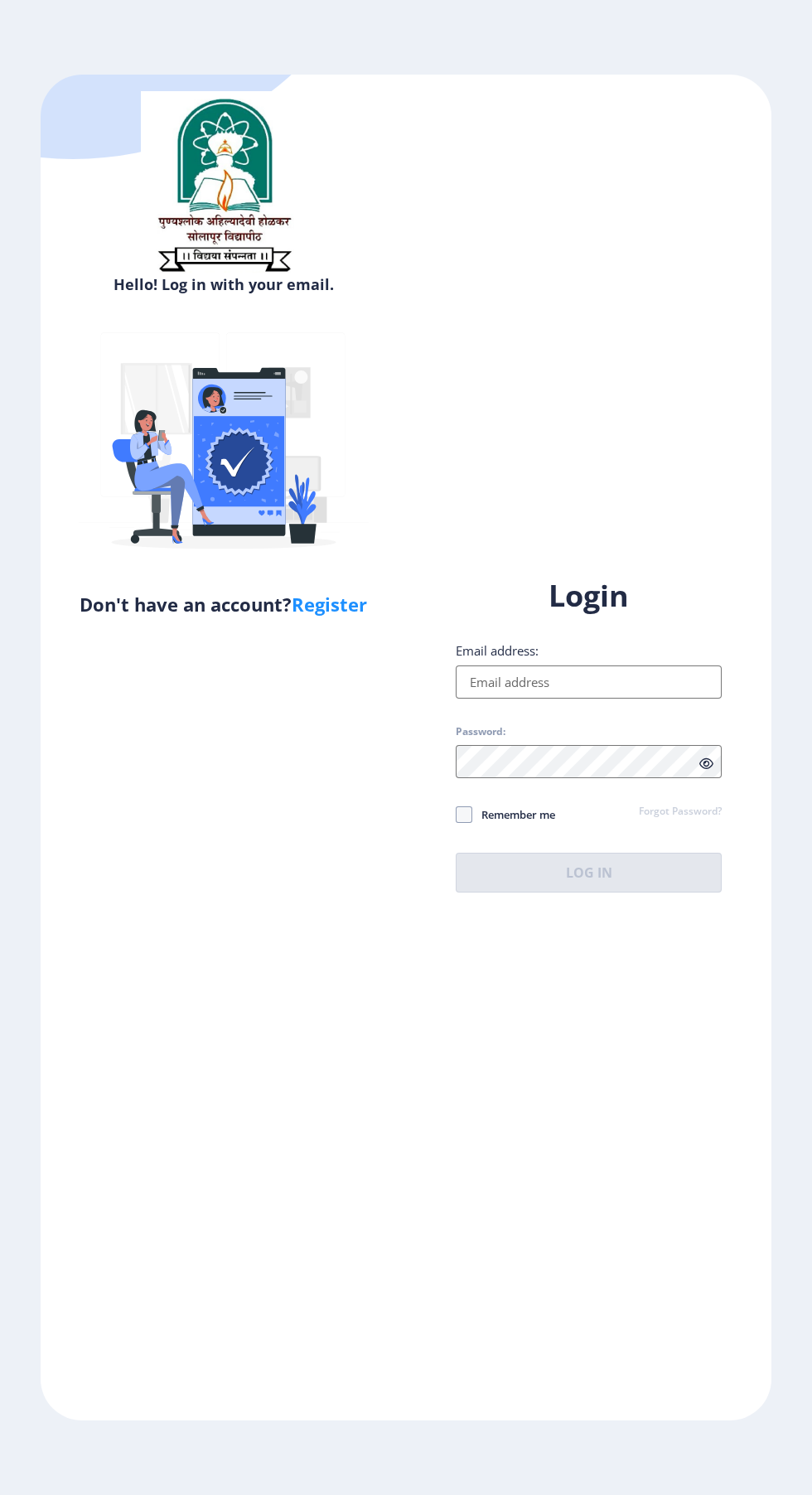
click at [575, 699] on input "Email address:" at bounding box center [588, 682] width 266 height 34
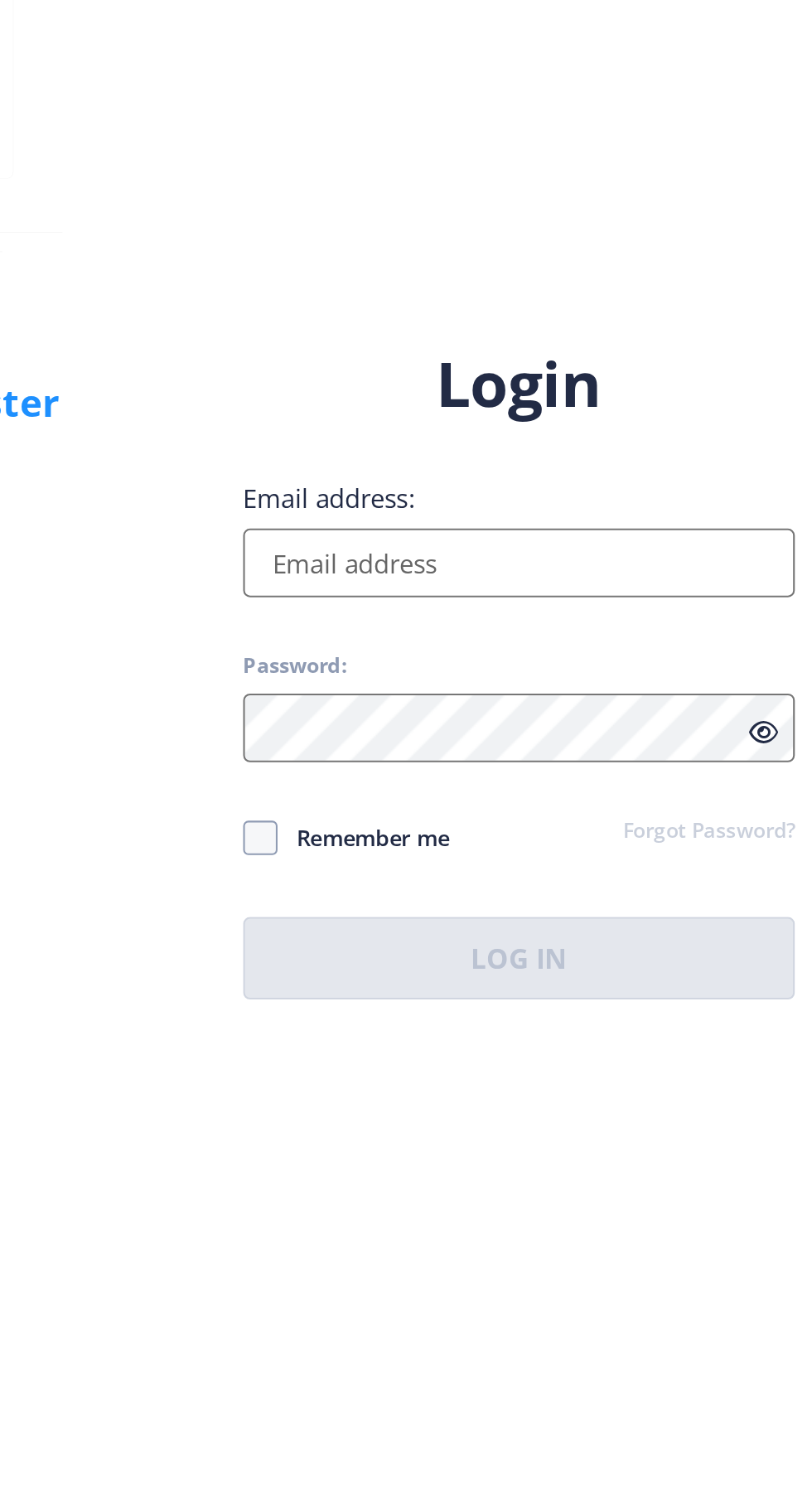
type input "prakashdhainje11@gmail.com"
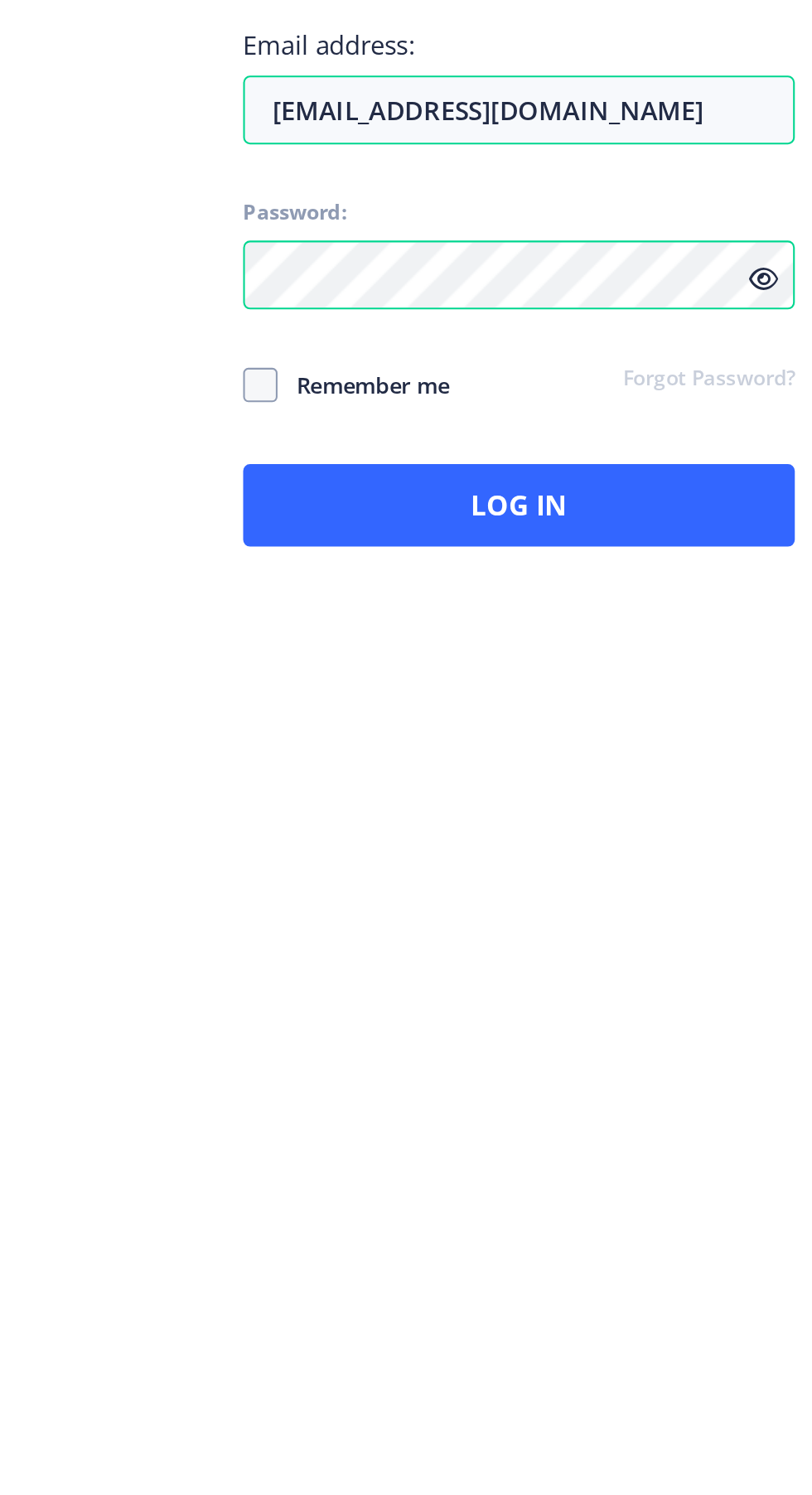
click at [470, 823] on span at bounding box center [463, 814] width 17 height 17
click at [456, 815] on input "Remember me" at bounding box center [455, 814] width 1 height 1
checkbox input "true"
click at [703, 770] on icon at bounding box center [706, 764] width 14 height 13
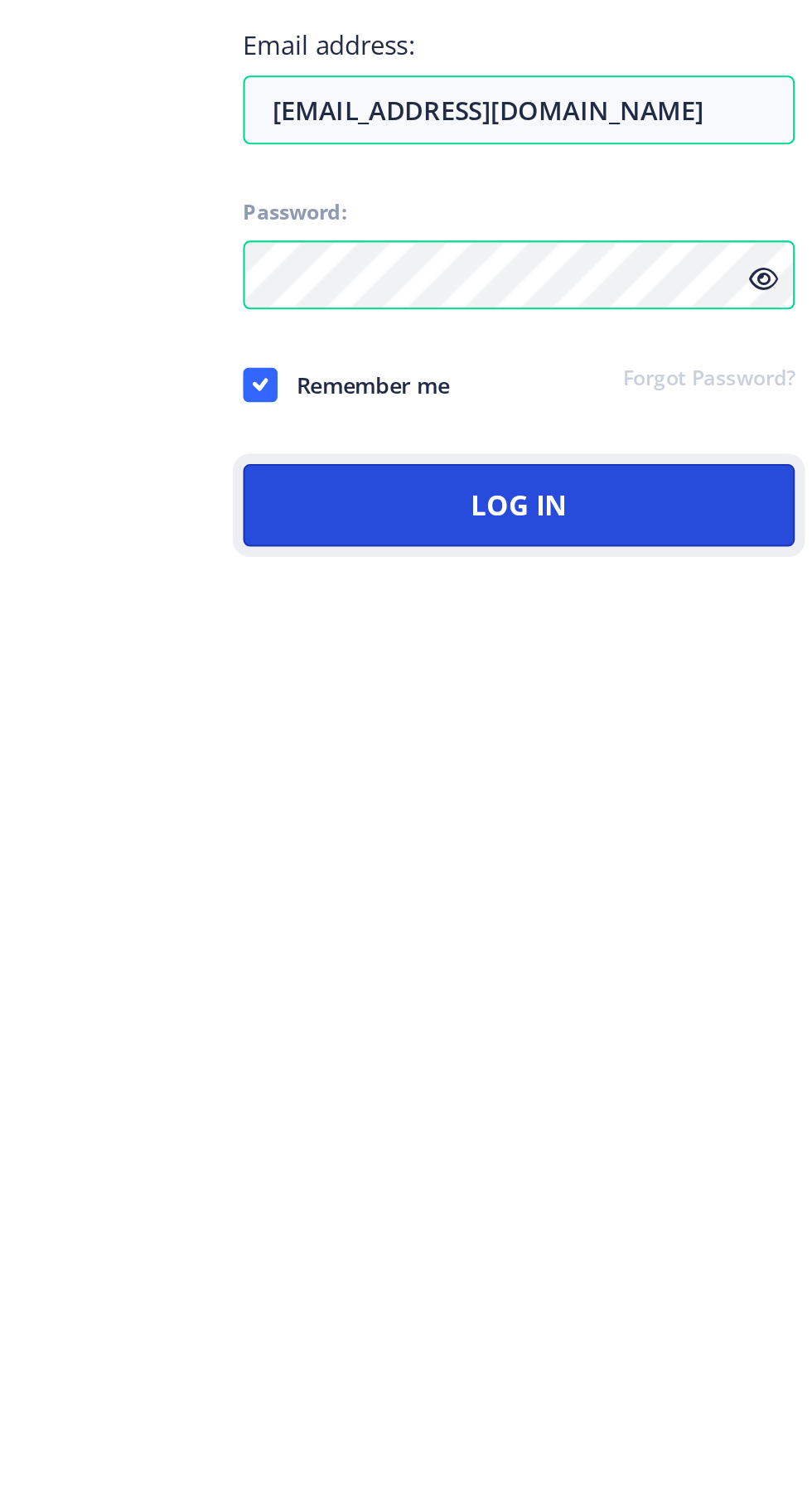
click at [638, 892] on button "Log In" at bounding box center [588, 872] width 266 height 40
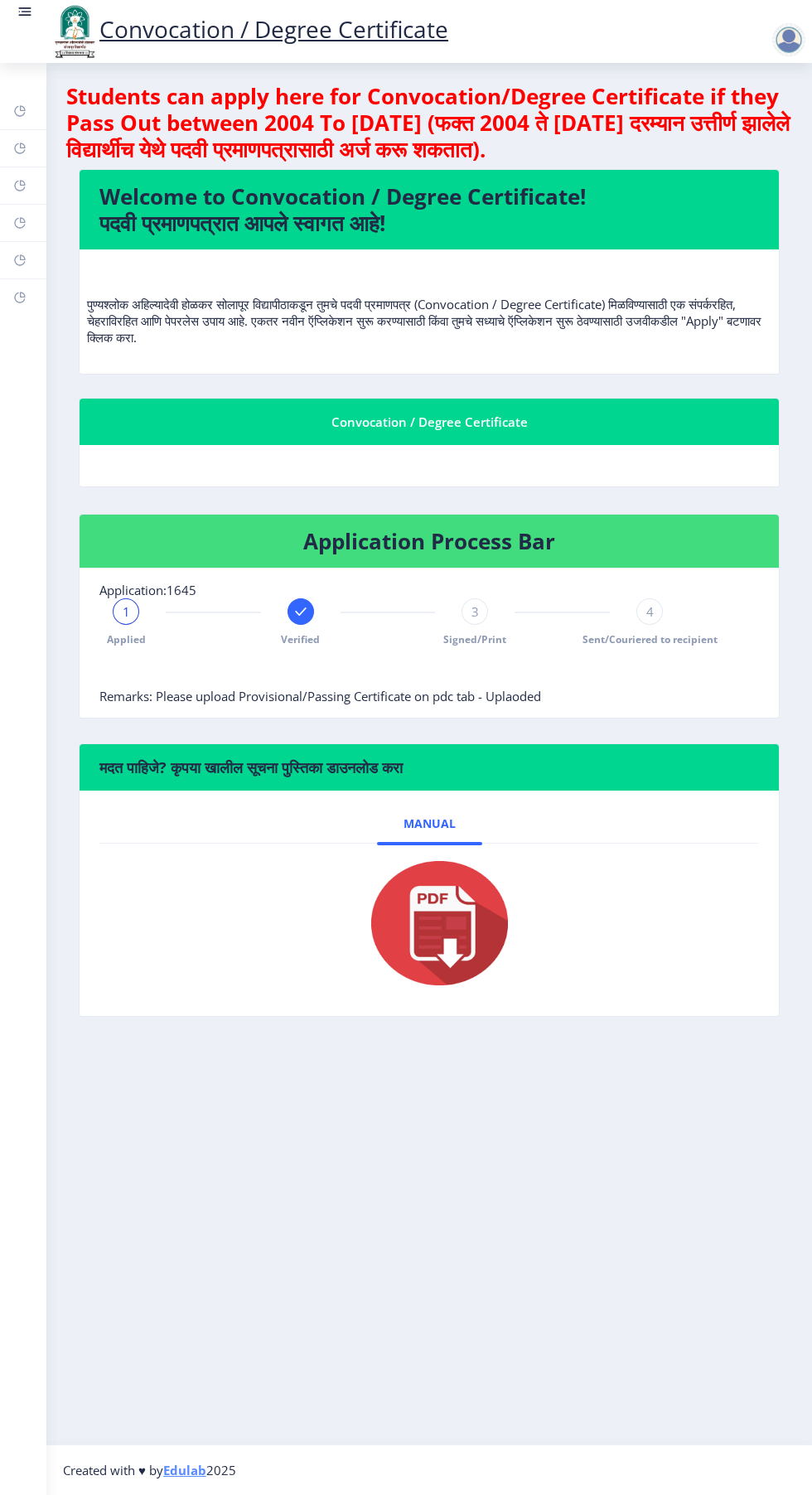
click at [318, 33] on link "Convocation / Degree Certificate" at bounding box center [248, 29] width 398 height 32
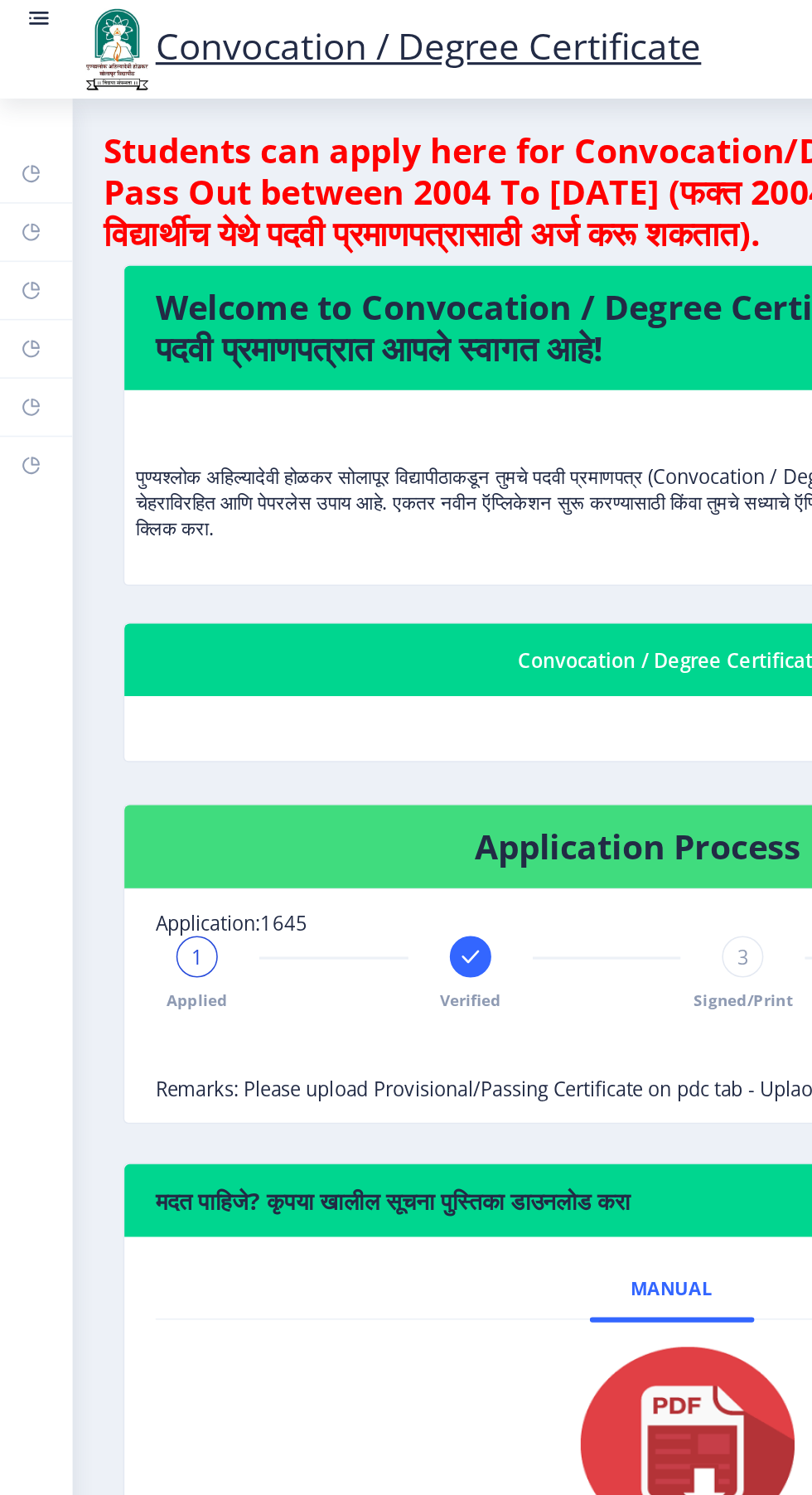
click at [26, 12] on rect at bounding box center [27, 12] width 10 height 2
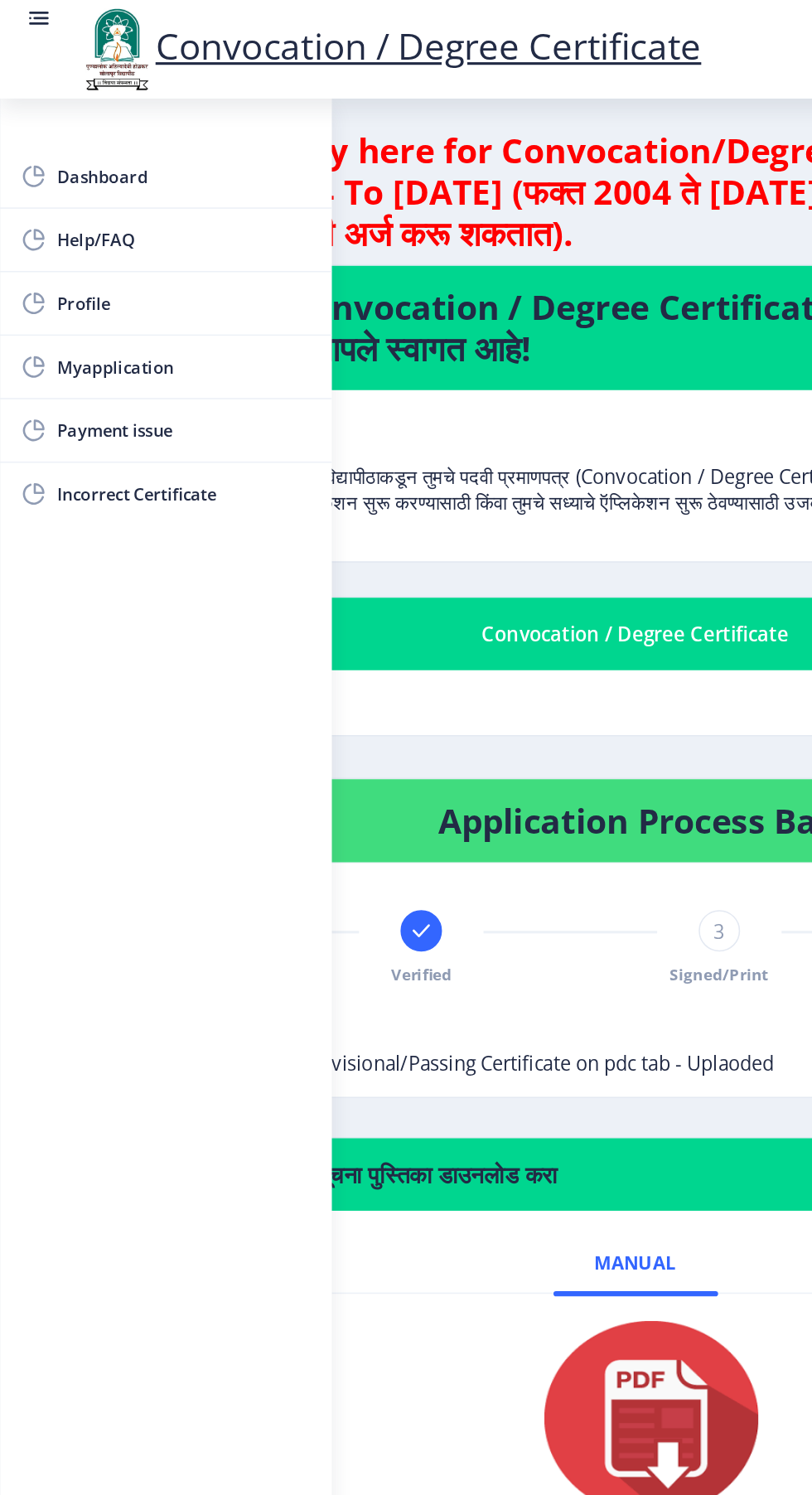
click at [25, 15] on rect at bounding box center [25, 16] width 13 height 2
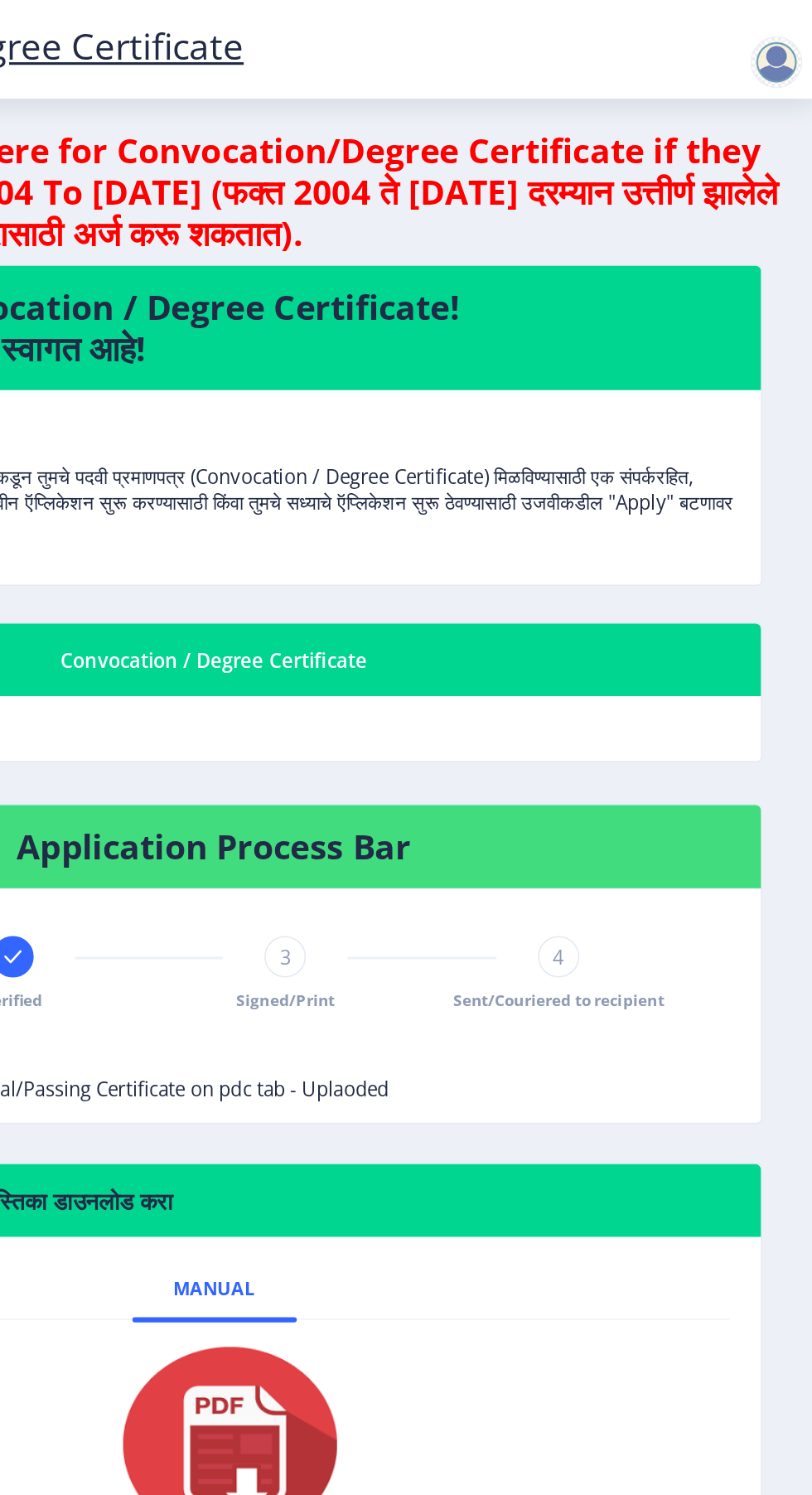
click at [783, 41] on div at bounding box center [789, 40] width 34 height 34
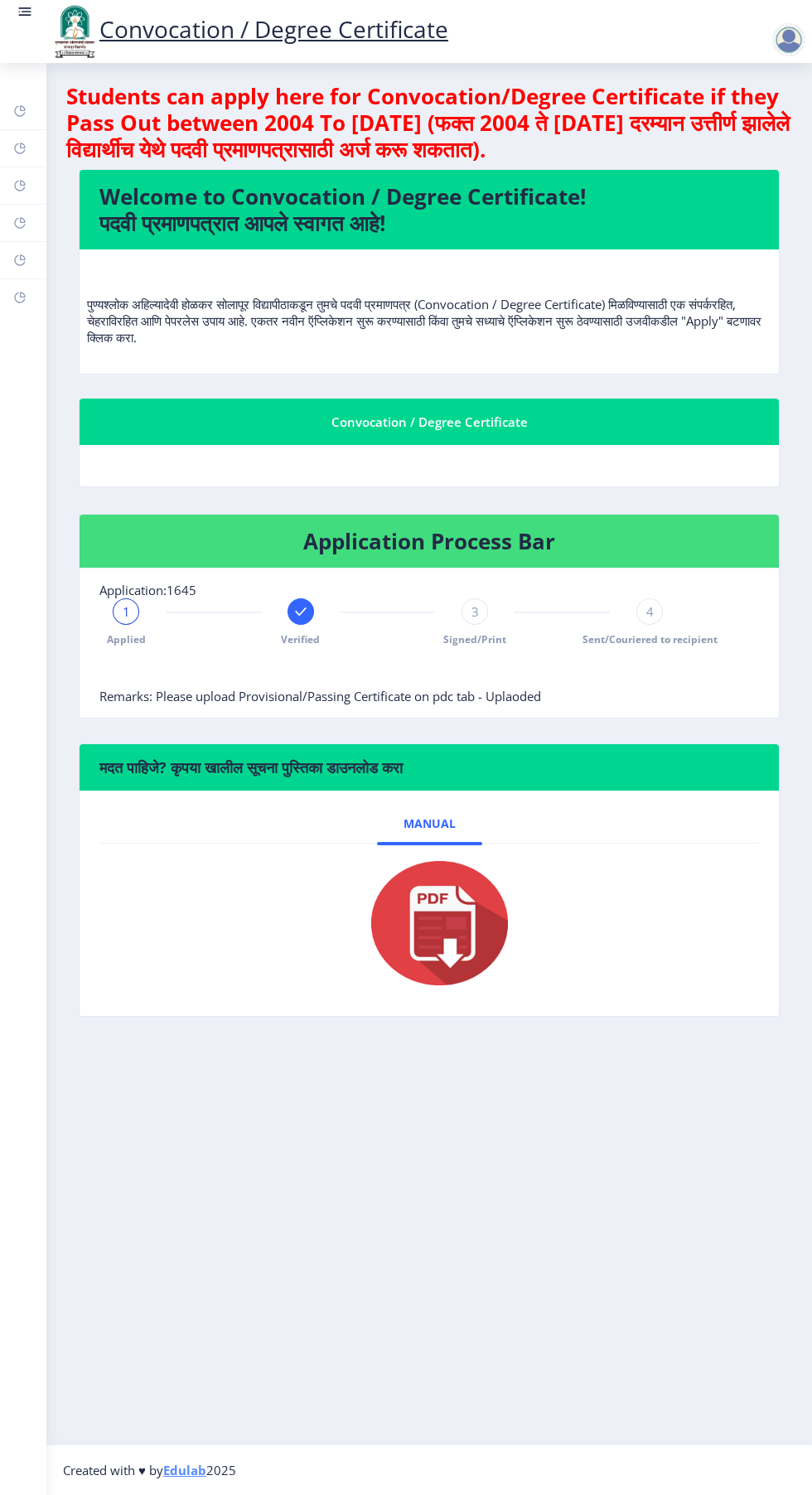
click at [444, 909] on img at bounding box center [430, 923] width 166 height 132
click at [463, 904] on img at bounding box center [430, 923] width 166 height 132
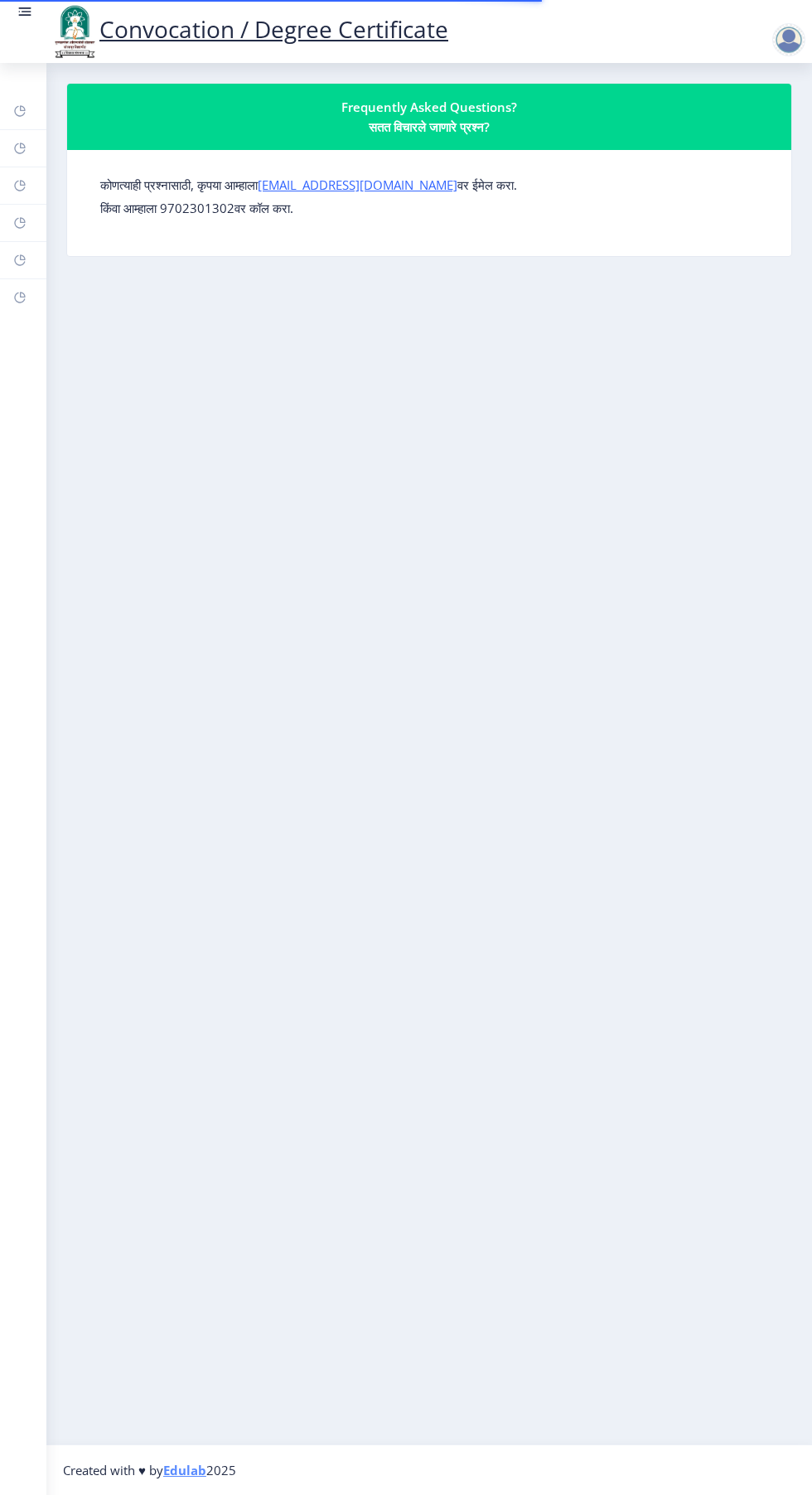
scroll to position [3, 0]
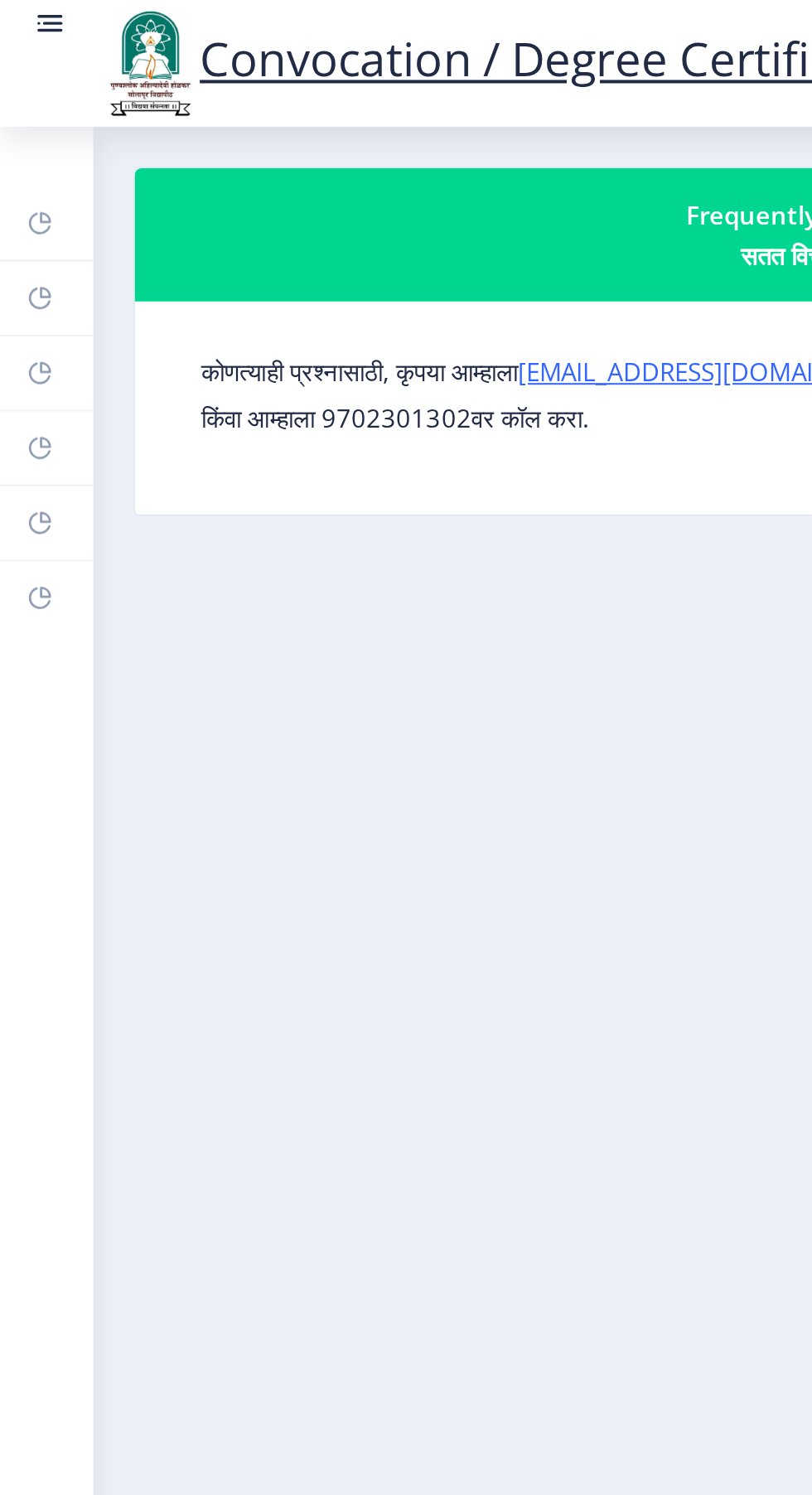
click at [213, 205] on p "किंवा आम्हाला 9702301302वर कॉल करा." at bounding box center [429, 208] width 658 height 17
copy p "9702301302वर"
